Goal: Task Accomplishment & Management: Use online tool/utility

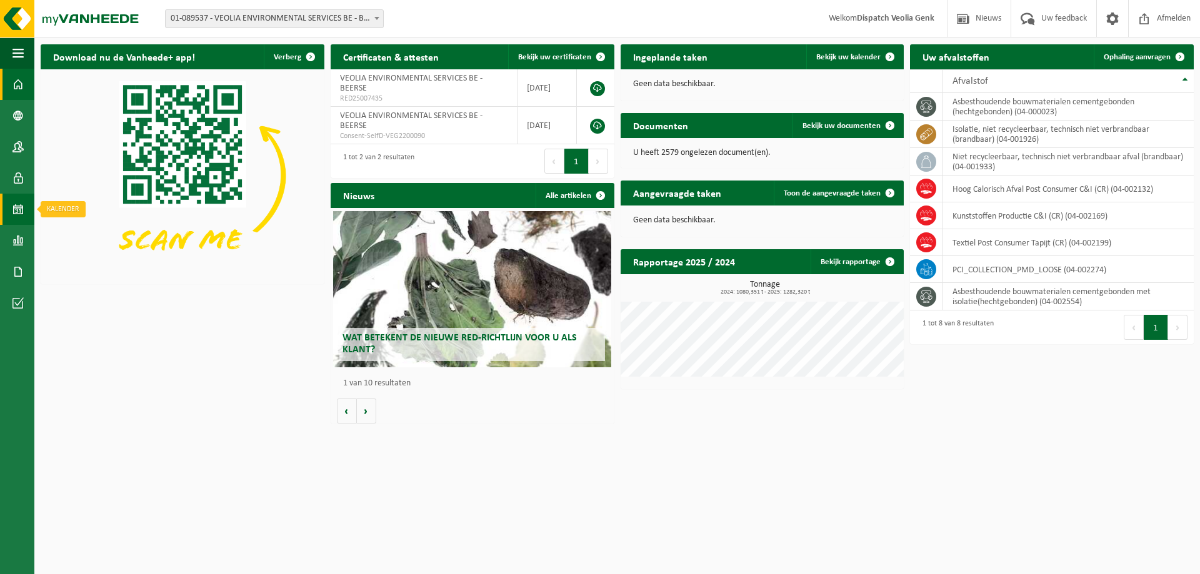
click at [23, 203] on span at bounding box center [18, 209] width 11 height 31
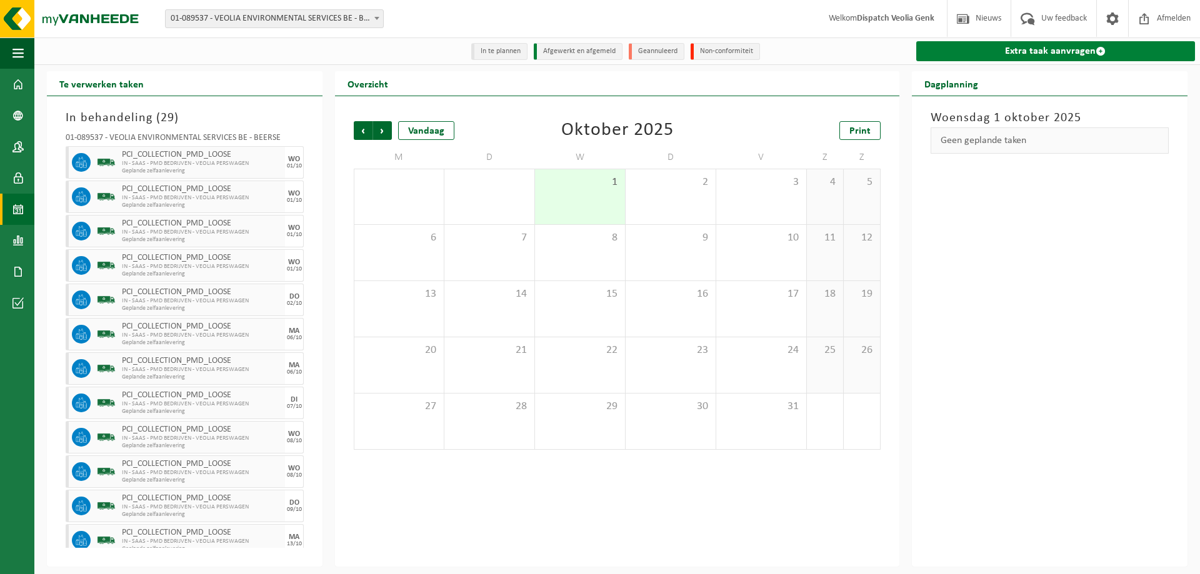
click at [1009, 55] on link "Extra taak aanvragen" at bounding box center [1055, 51] width 279 height 20
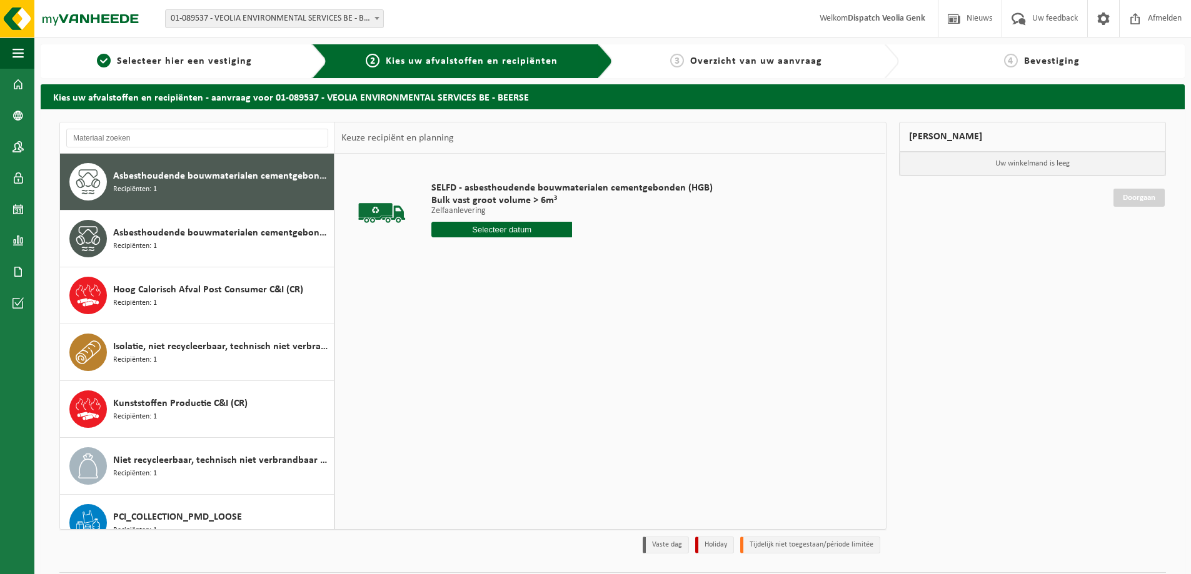
click at [238, 529] on div "Asbesthoudende bouwmaterialen cementgebonden (hechtgebonden) Recipiënten: 1 Asb…" at bounding box center [472, 326] width 827 height 408
click at [239, 522] on span "PCI_COLLECTION_PMD_LOOSE" at bounding box center [177, 517] width 129 height 15
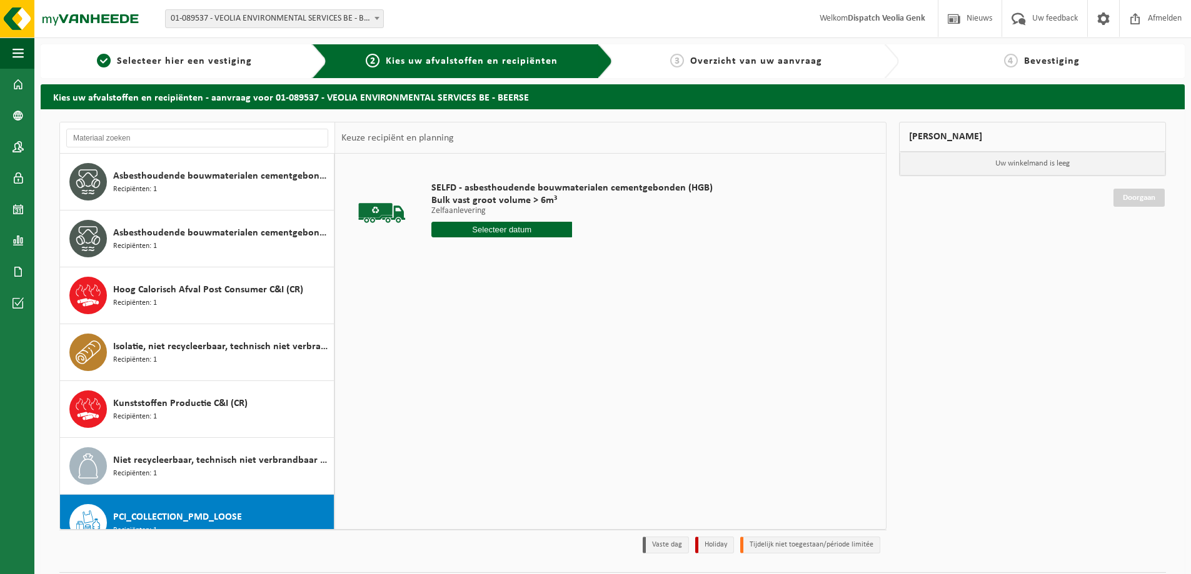
scroll to position [79, 0]
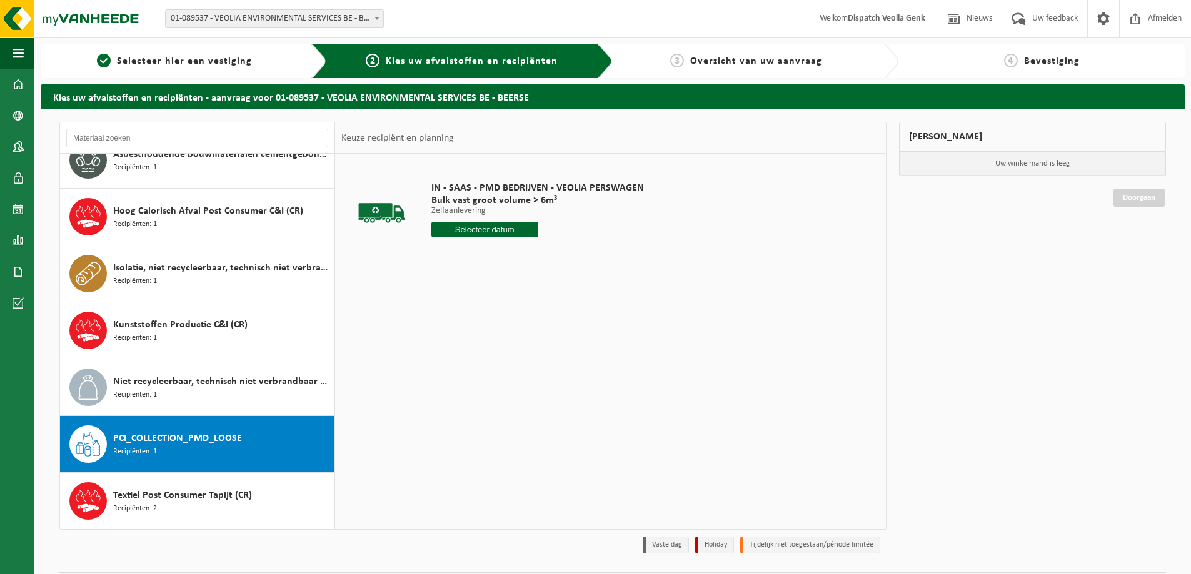
click at [485, 214] on p "Zelfaanlevering" at bounding box center [537, 211] width 213 height 9
click at [490, 223] on input "text" at bounding box center [484, 230] width 106 height 16
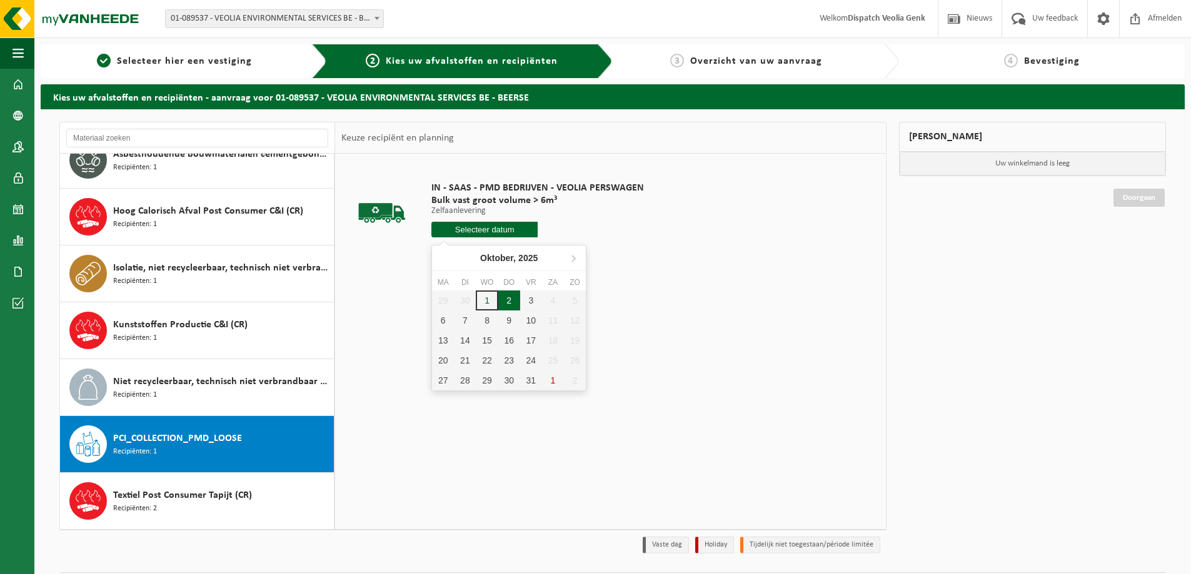
click at [507, 300] on div "2" at bounding box center [509, 301] width 22 height 20
type input "Van 2025-10-02"
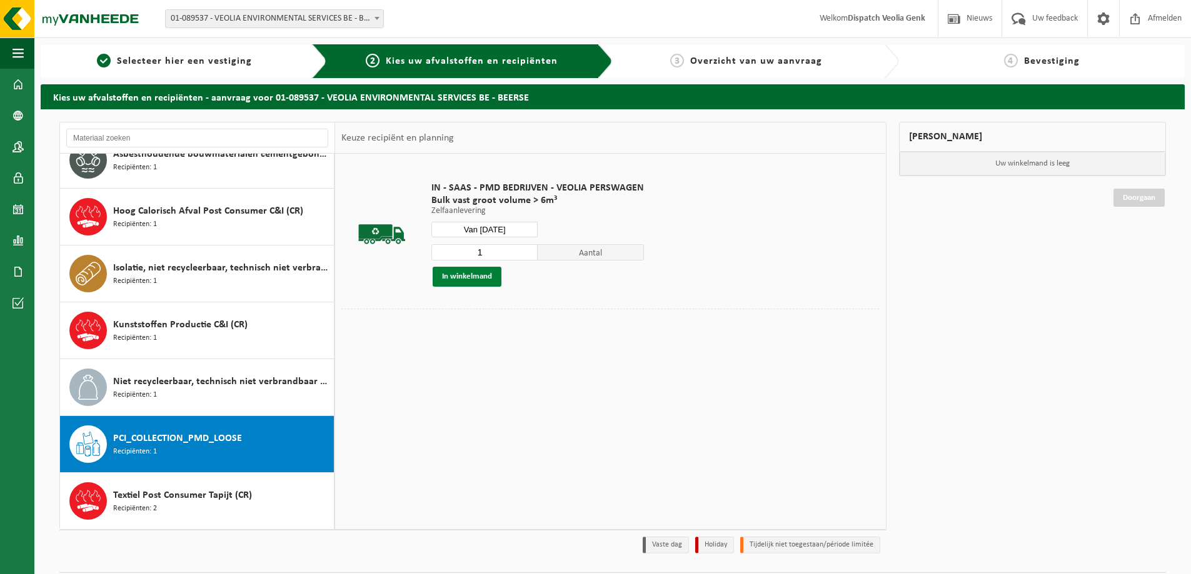
click at [455, 281] on button "In winkelmand" at bounding box center [467, 277] width 69 height 20
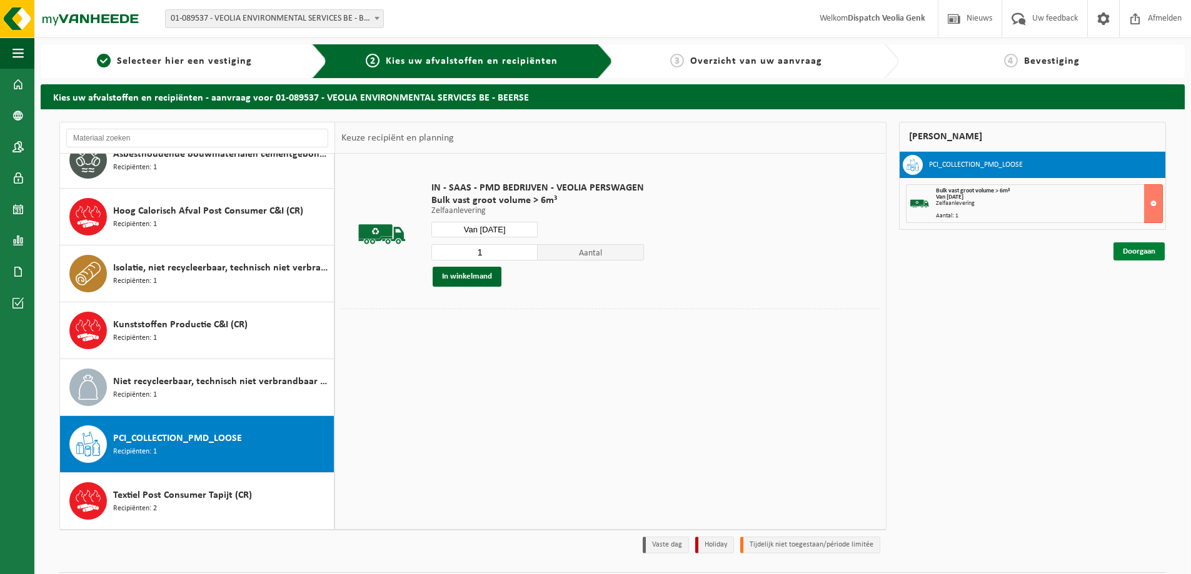
click at [1149, 258] on link "Doorgaan" at bounding box center [1138, 252] width 51 height 18
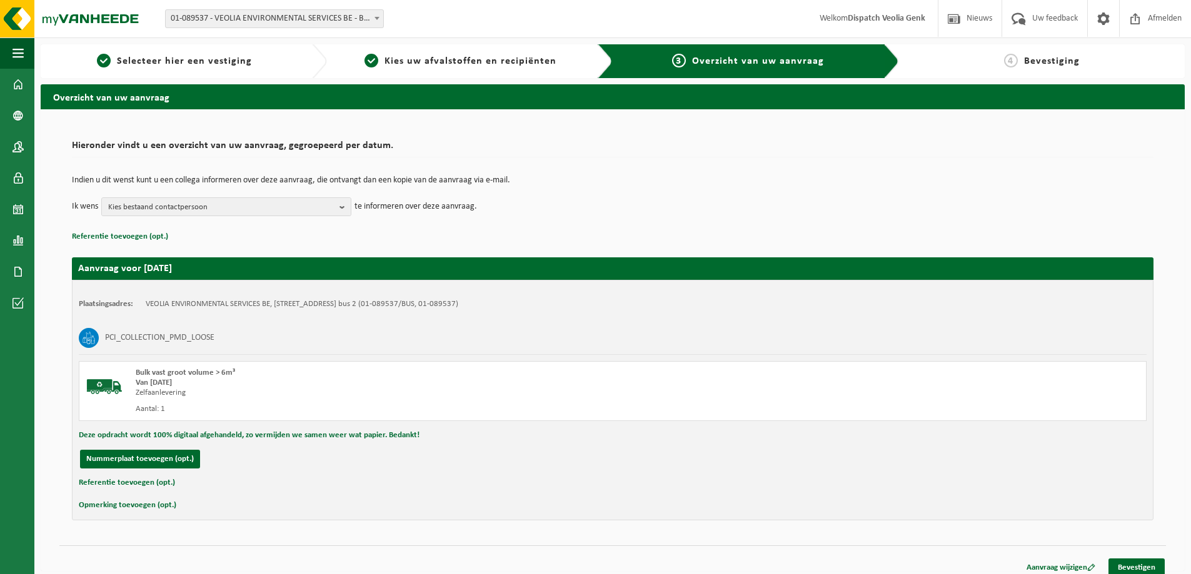
click at [296, 218] on div "Indien u dit wenst kunt u een collega informeren over deze aanvraag, die ontvan…" at bounding box center [612, 196] width 1081 height 65
click at [292, 214] on span "Kies bestaand contactpersoon" at bounding box center [221, 207] width 226 height 19
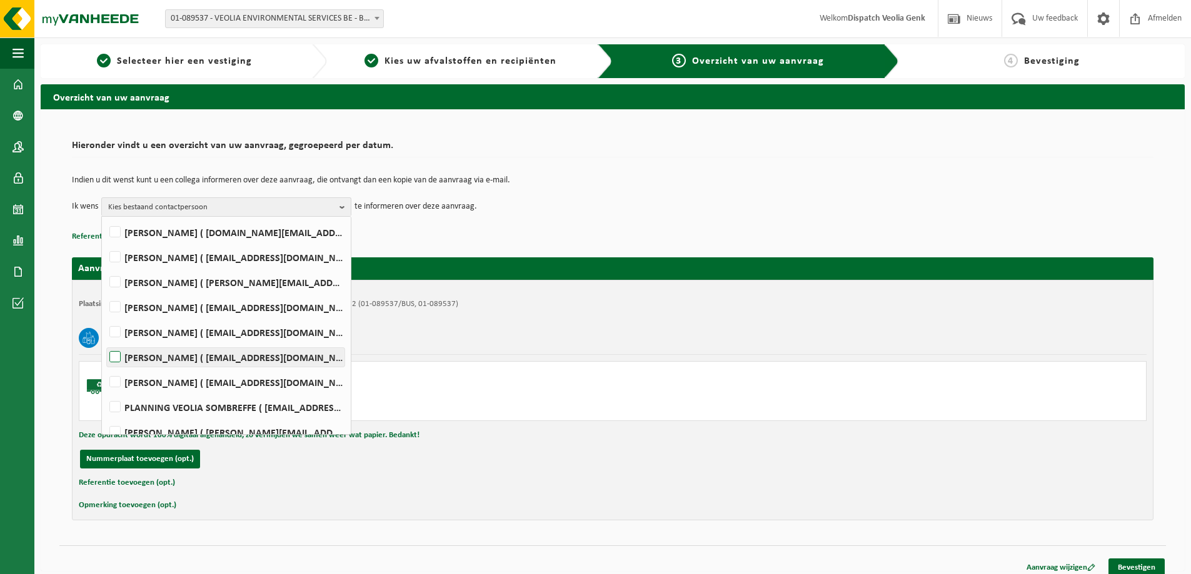
scroll to position [407, 0]
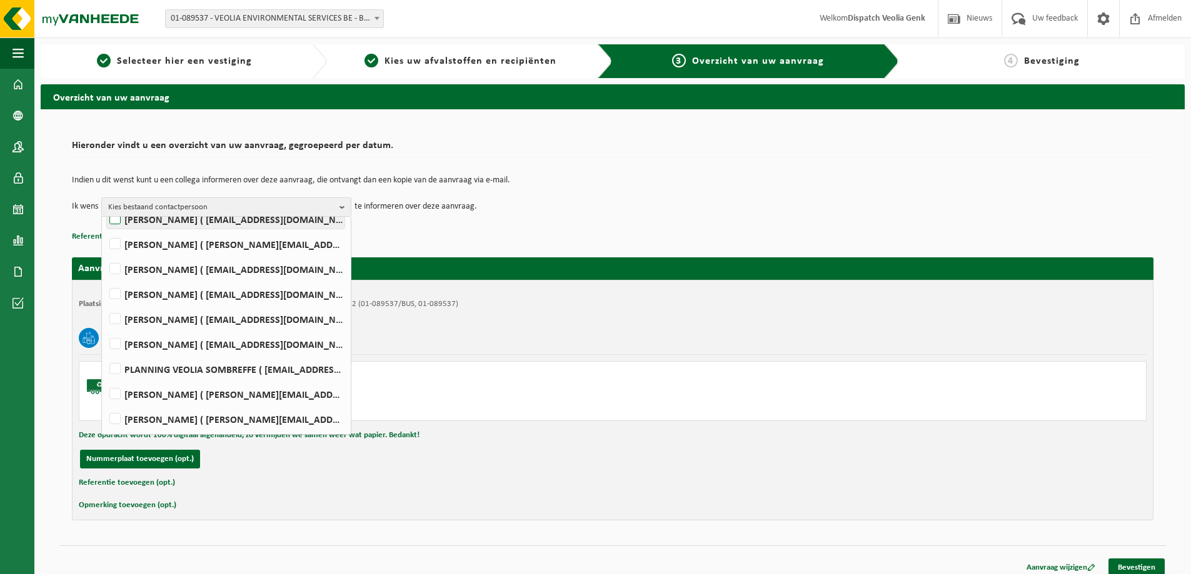
click at [198, 219] on label "Ilse Tielen ( be.ves.uc.belgium.all@veolia.com )" at bounding box center [226, 219] width 238 height 19
click at [105, 204] on input "Ilse Tielen ( be.ves.uc.belgium.all@veolia.com )" at bounding box center [104, 203] width 1 height 1
checkbox input "true"
click at [548, 326] on div "PCI_COLLECTION_PMD_LOOSE" at bounding box center [613, 338] width 1068 height 33
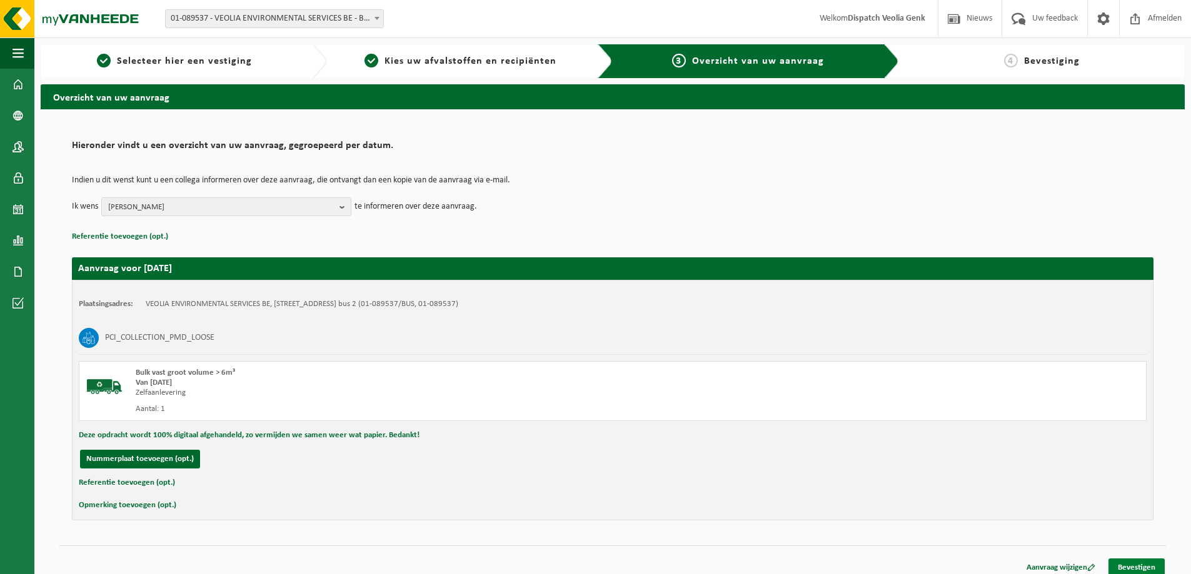
click at [1129, 572] on link "Bevestigen" at bounding box center [1136, 568] width 56 height 18
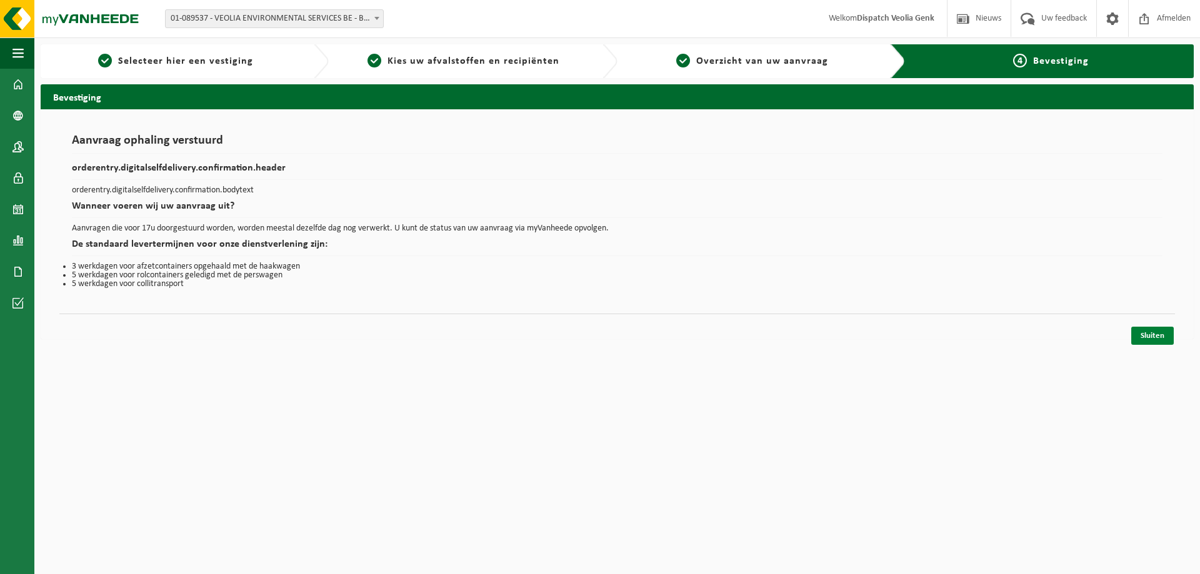
click at [1147, 334] on link "Sluiten" at bounding box center [1152, 336] width 43 height 18
